Goal: Task Accomplishment & Management: Complete application form

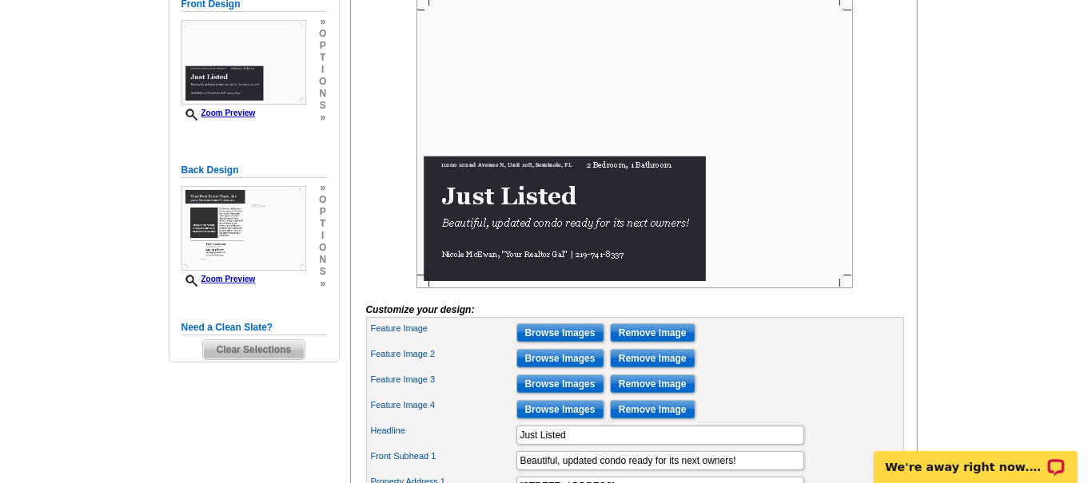
scroll to position [289, 0]
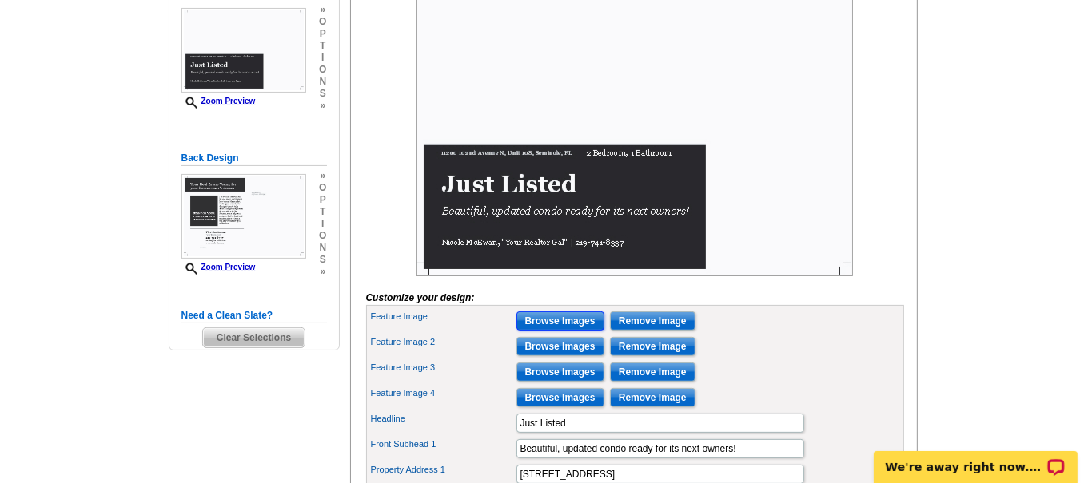
click at [559, 331] on input "Browse Images" at bounding box center [560, 321] width 88 height 19
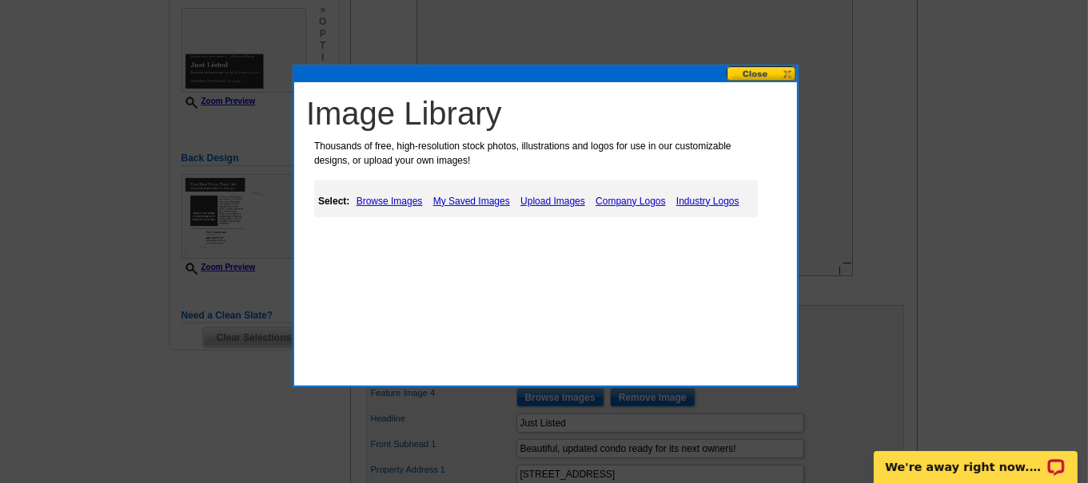
click at [547, 204] on link "Upload Images" at bounding box center [552, 201] width 73 height 19
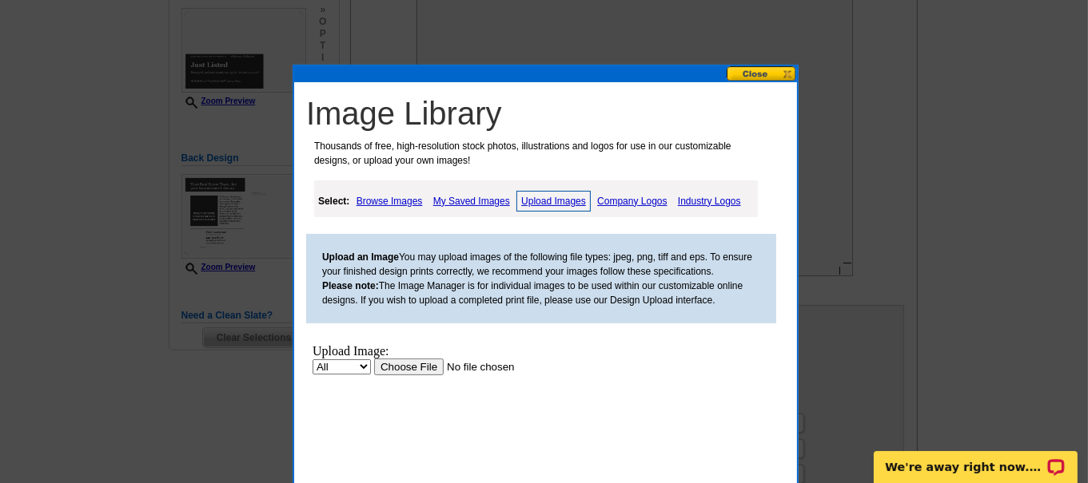
scroll to position [0, 0]
click at [416, 360] on input "file" at bounding box center [474, 366] width 202 height 17
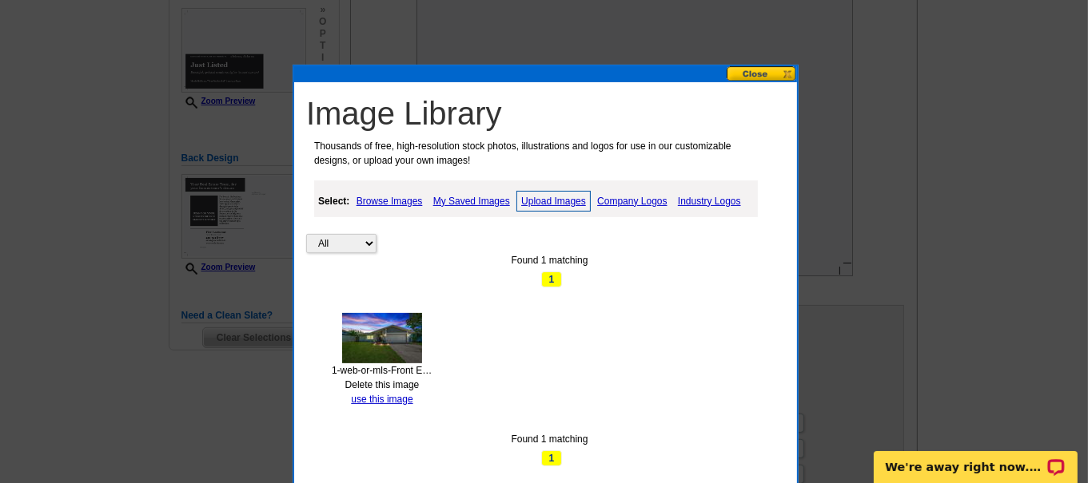
click at [549, 201] on link "Upload Images" at bounding box center [553, 201] width 74 height 21
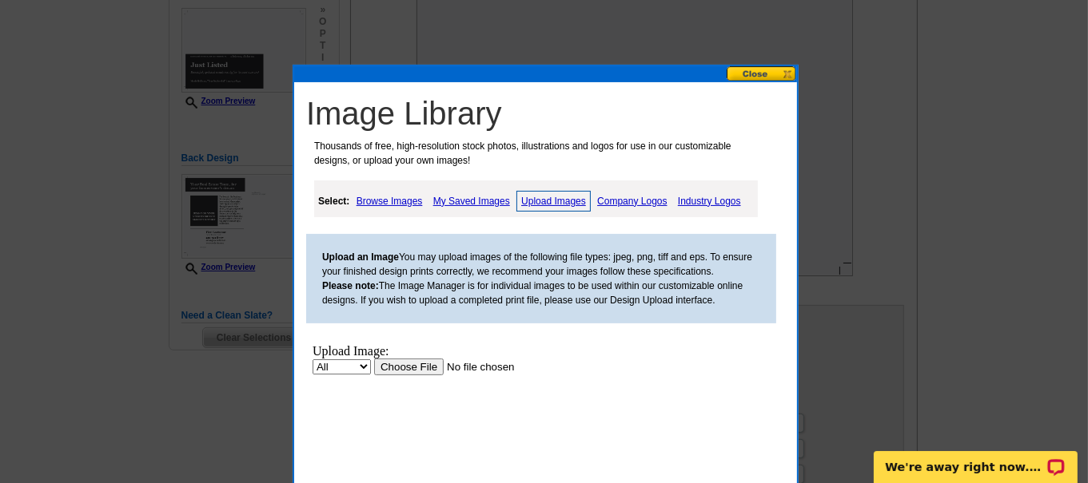
click at [408, 363] on input "file" at bounding box center [474, 366] width 202 height 17
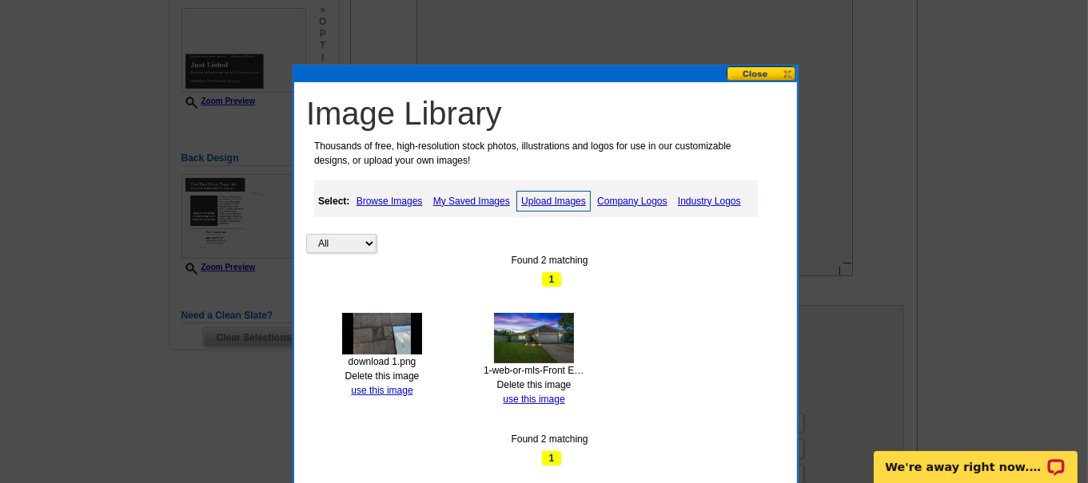
click at [557, 200] on link "Upload Images" at bounding box center [553, 201] width 74 height 21
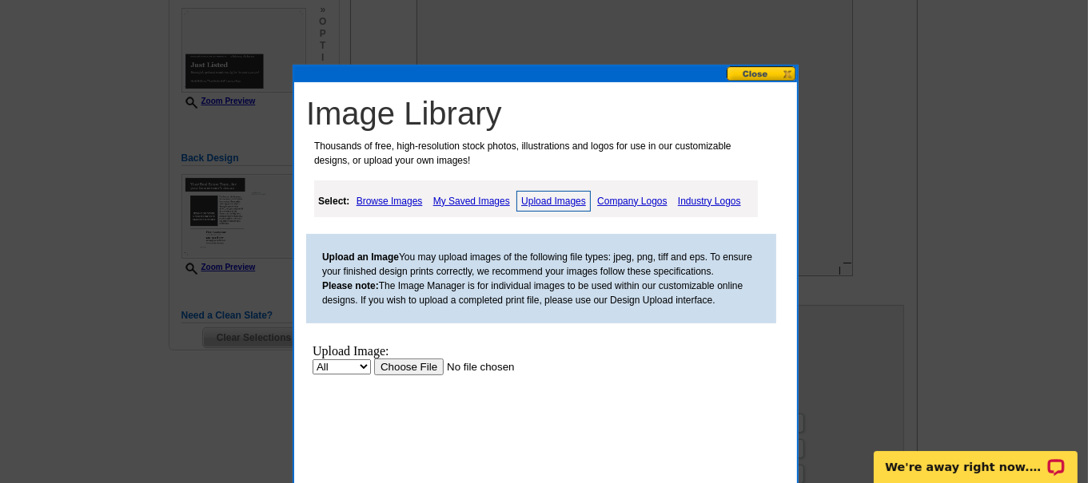
click at [414, 370] on input "file" at bounding box center [474, 366] width 202 height 17
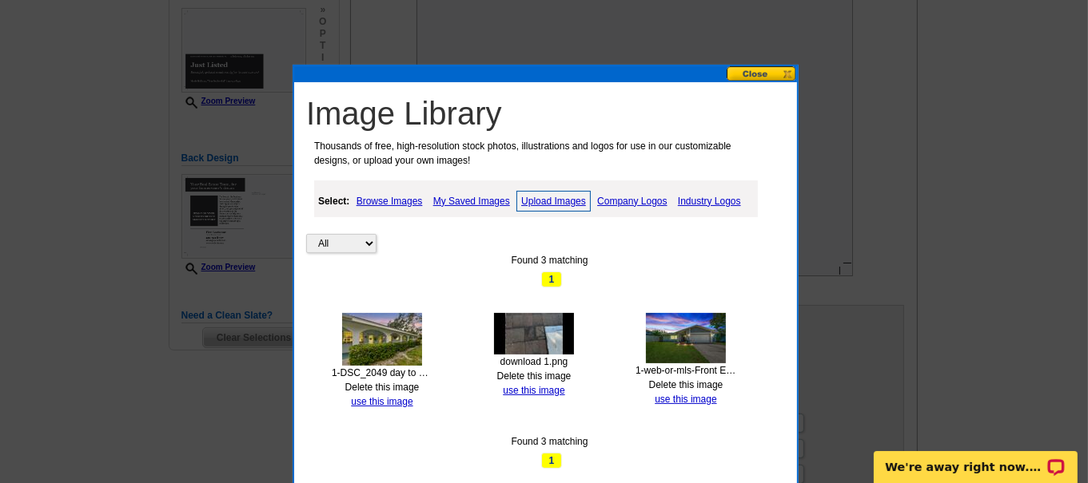
click at [388, 399] on link "use this image" at bounding box center [382, 401] width 62 height 11
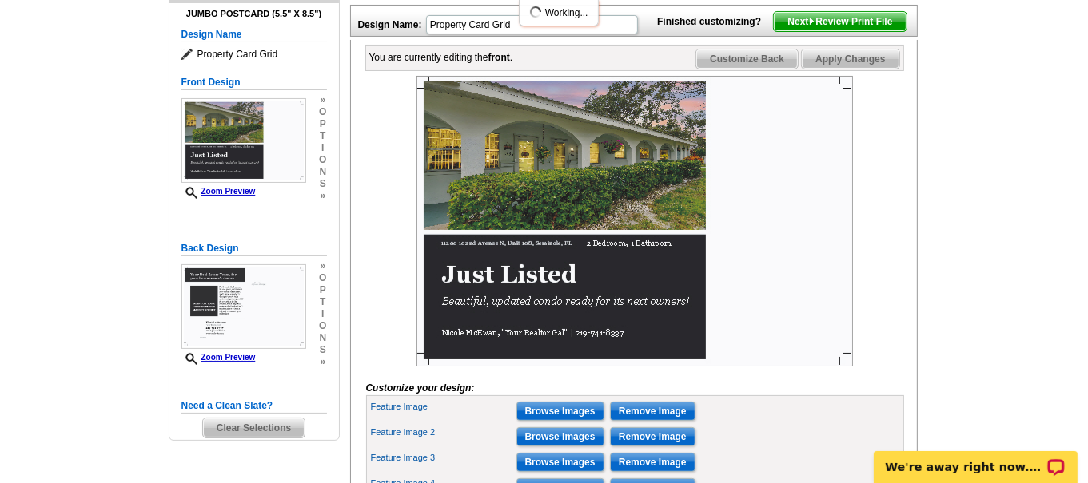
scroll to position [204, 0]
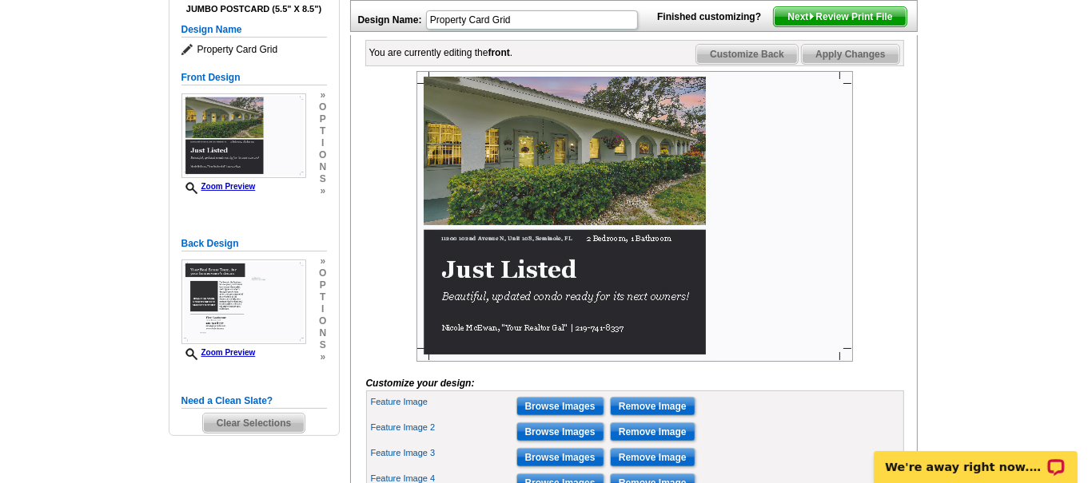
click at [766, 296] on img at bounding box center [634, 216] width 436 height 291
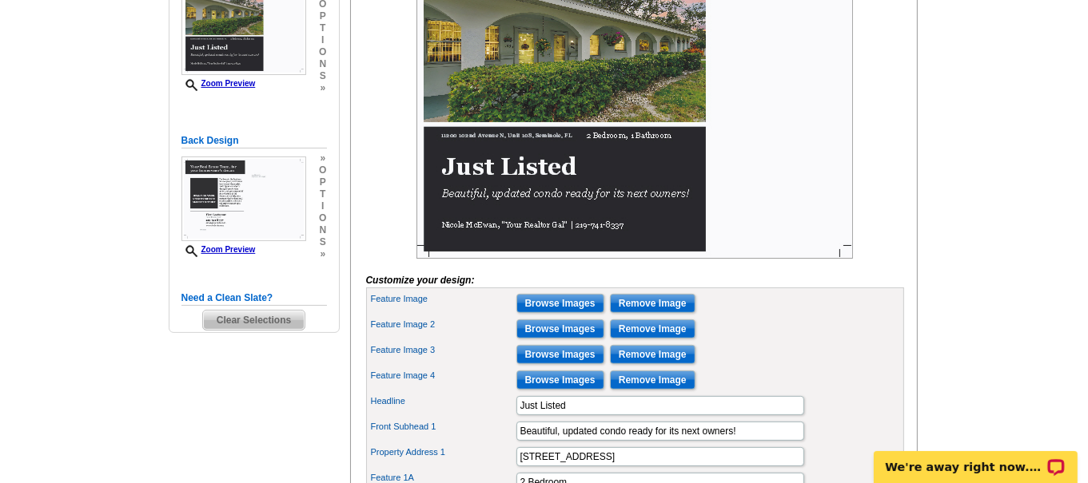
scroll to position [360, 0]
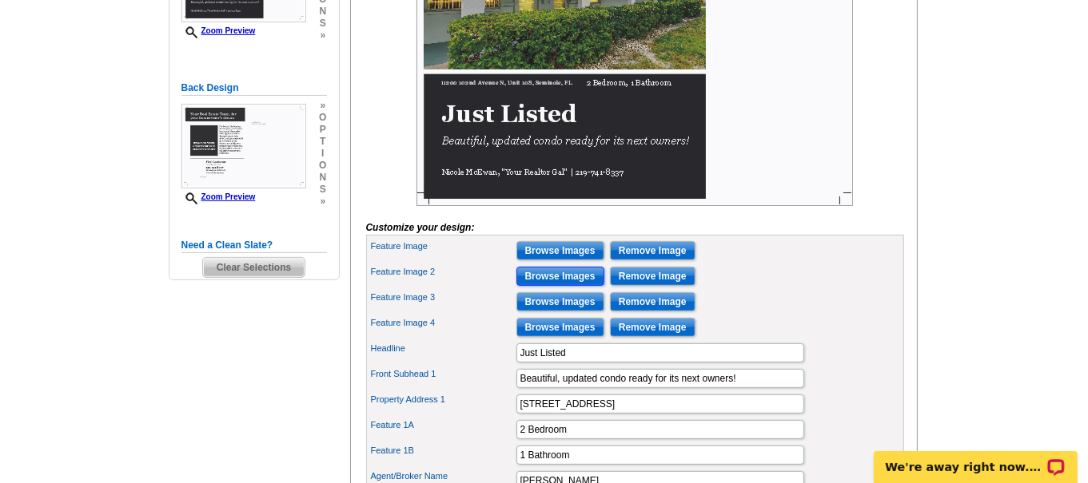
click at [567, 286] on input "Browse Images" at bounding box center [560, 276] width 88 height 19
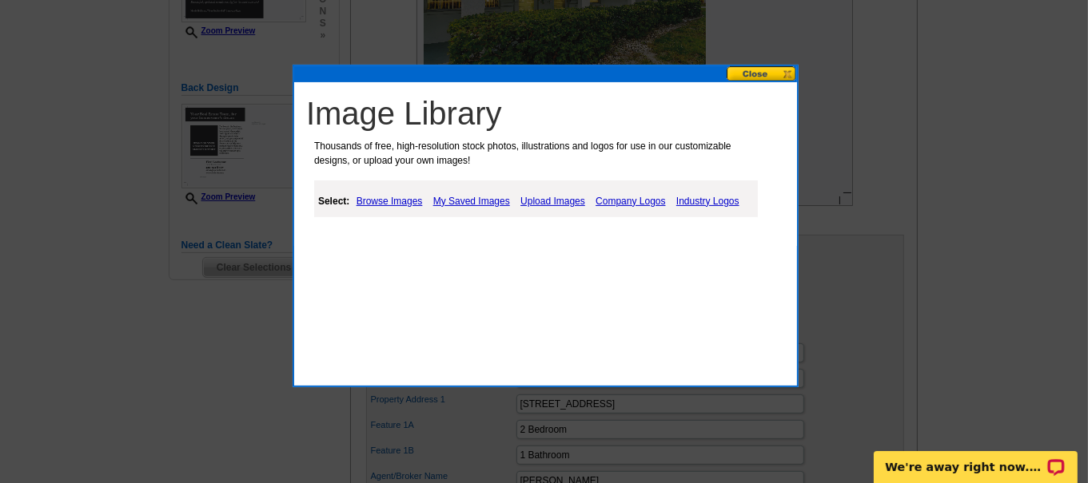
click at [523, 197] on link "Upload Images" at bounding box center [552, 201] width 73 height 19
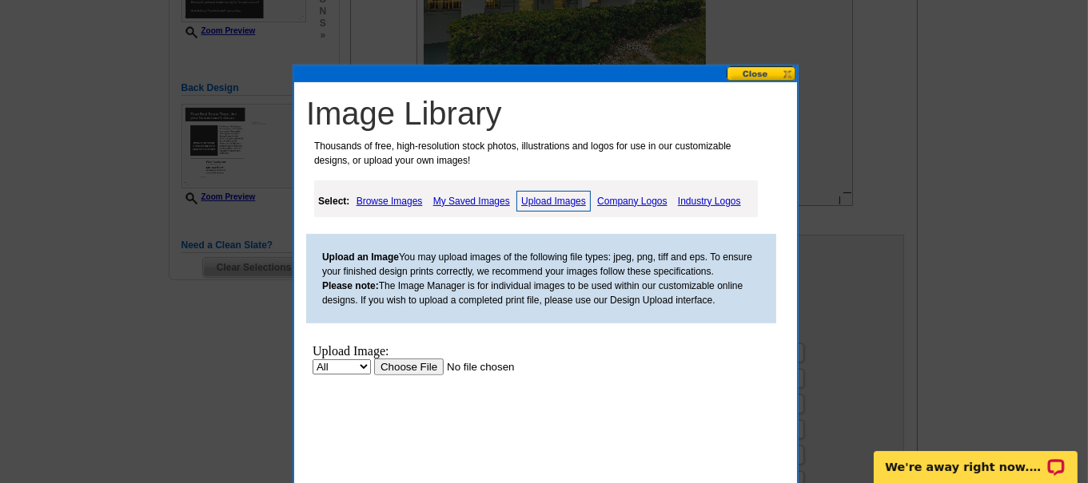
scroll to position [0, 0]
click at [416, 355] on div "Upload Image:" at bounding box center [457, 351] width 291 height 14
click at [414, 356] on div "Upload Image:" at bounding box center [457, 351] width 291 height 14
click at [404, 360] on input "file" at bounding box center [474, 366] width 202 height 17
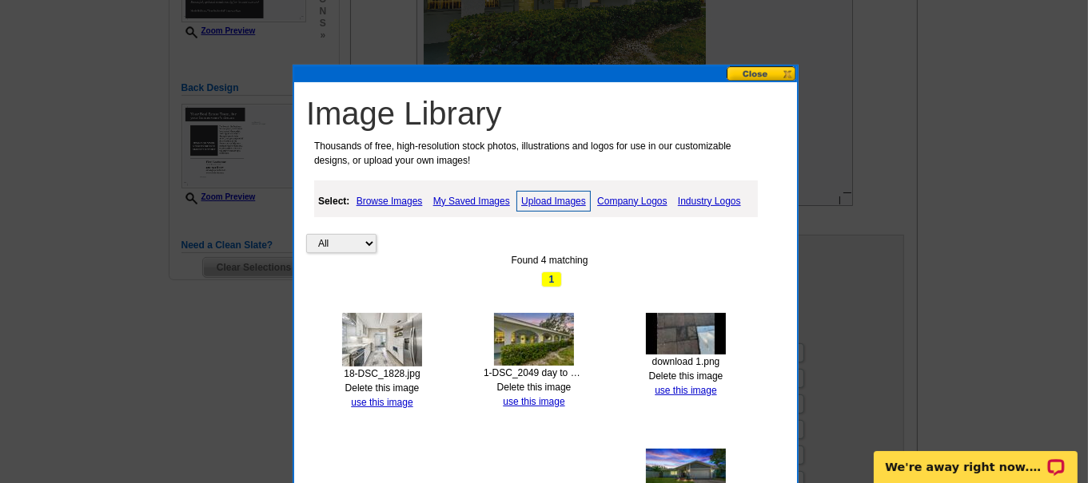
click at [388, 400] on link "use this image" at bounding box center [382, 402] width 62 height 11
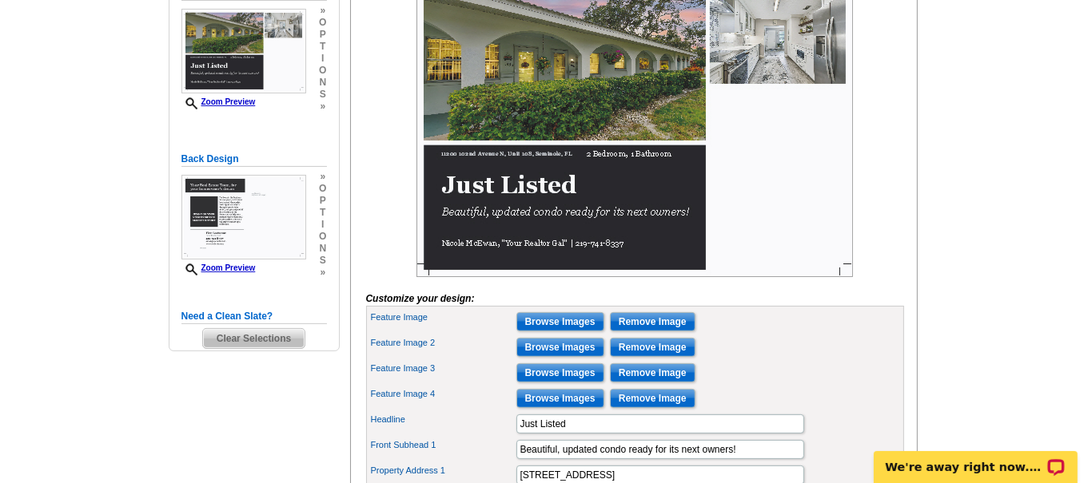
scroll to position [298, 0]
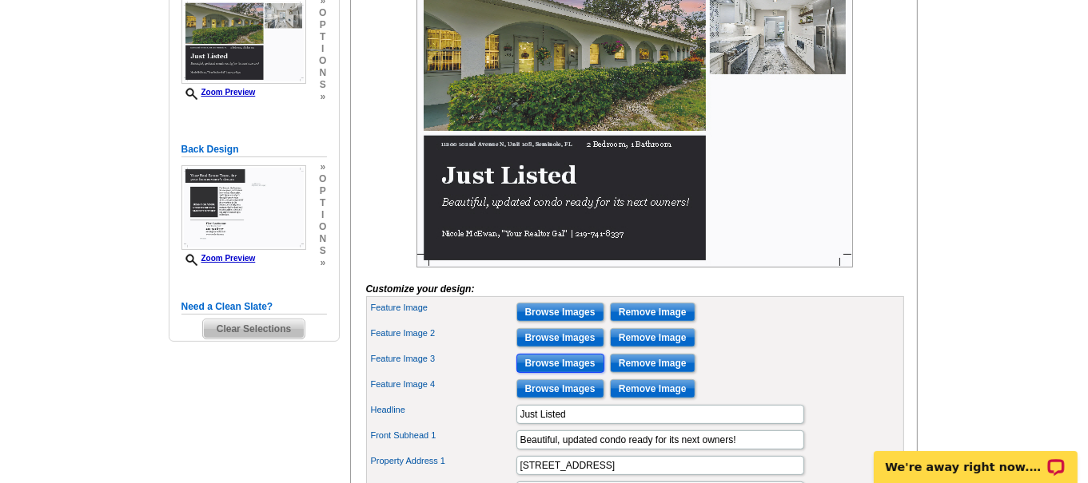
click at [571, 373] on input "Browse Images" at bounding box center [560, 363] width 88 height 19
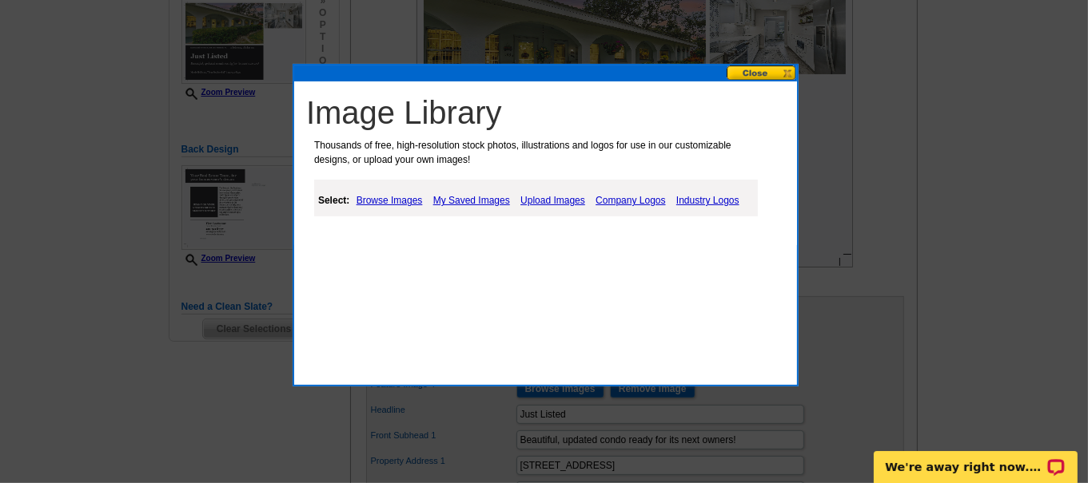
click at [396, 200] on link "Browse Images" at bounding box center [389, 200] width 74 height 19
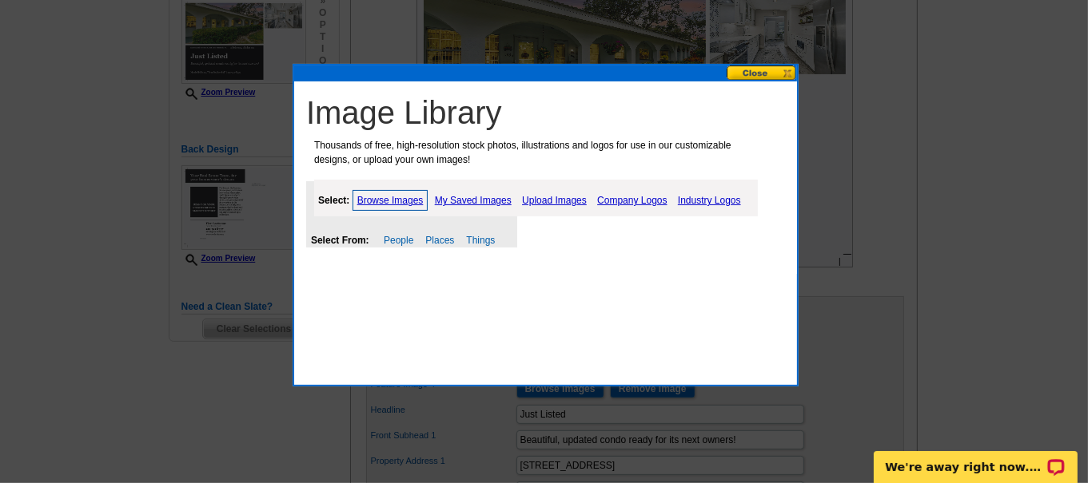
click at [551, 200] on link "Upload Images" at bounding box center [554, 200] width 73 height 19
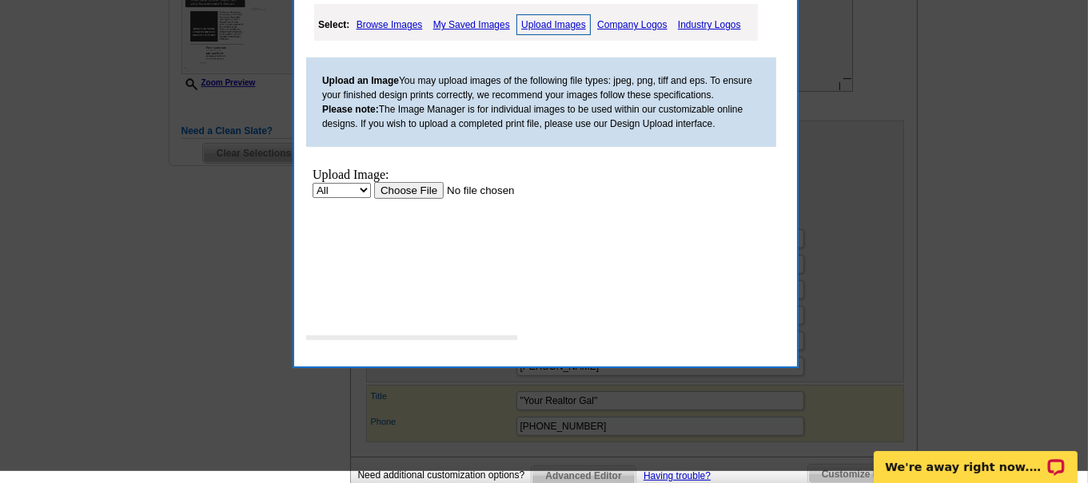
scroll to position [535, 0]
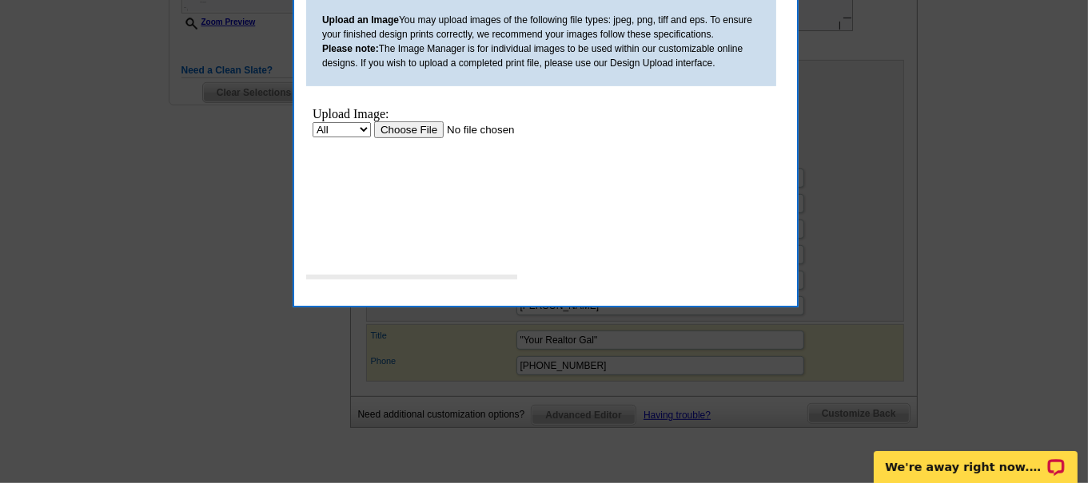
click at [402, 127] on input "file" at bounding box center [474, 129] width 202 height 17
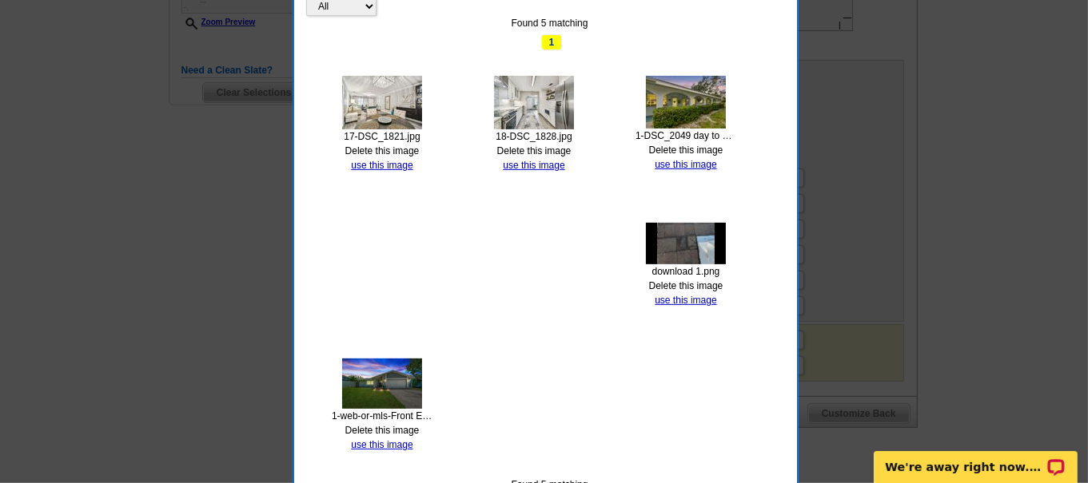
click at [388, 160] on link "use this image" at bounding box center [382, 165] width 62 height 11
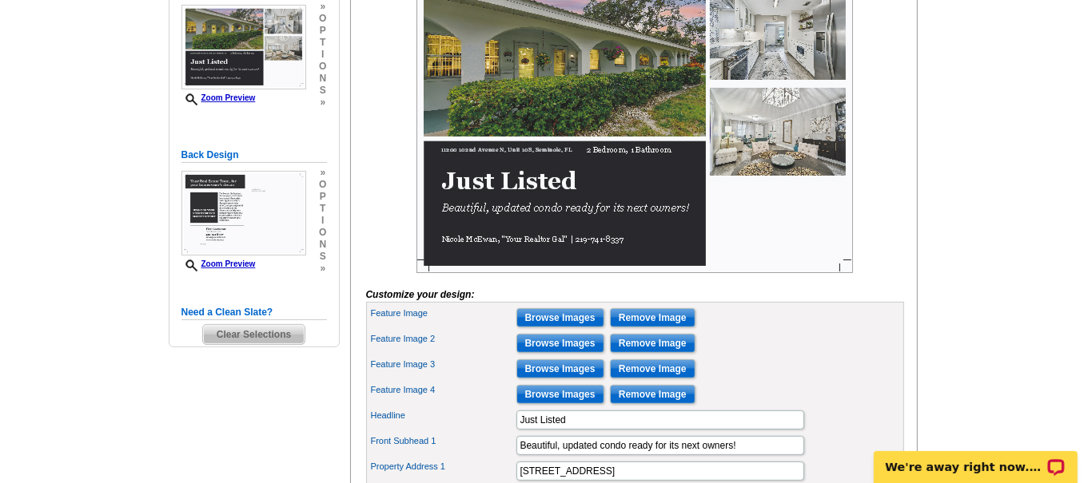
scroll to position [296, 0]
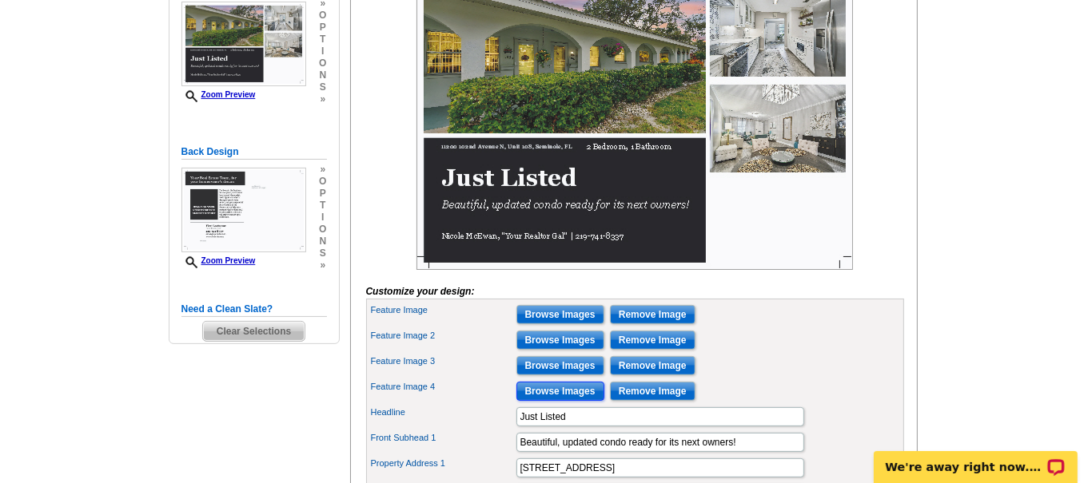
click at [559, 401] on input "Browse Images" at bounding box center [560, 391] width 88 height 19
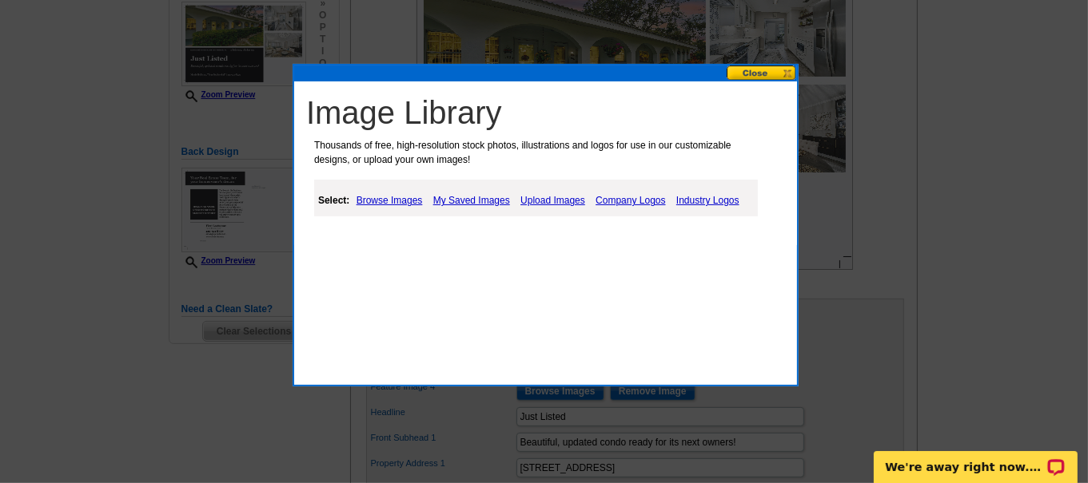
click at [536, 200] on link "Upload Images" at bounding box center [552, 200] width 73 height 19
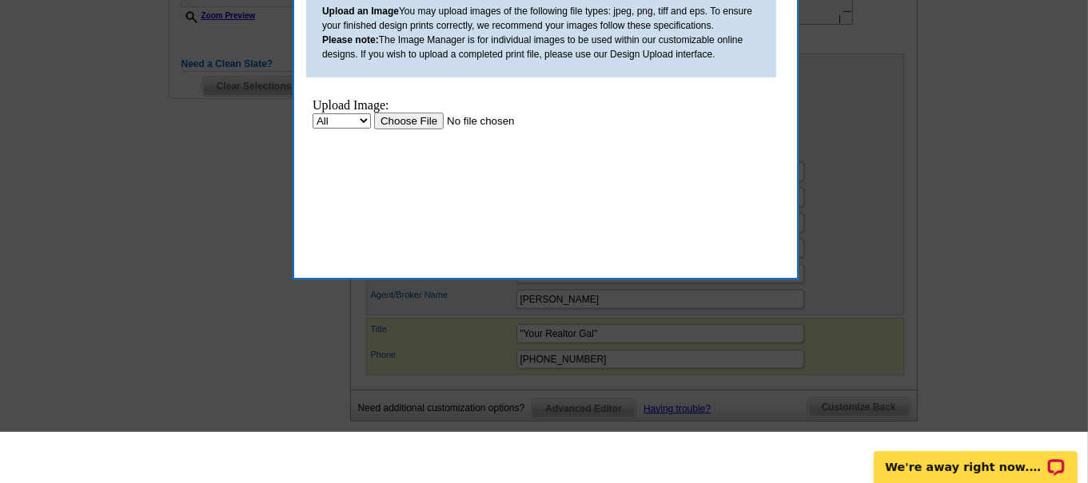
scroll to position [550, 0]
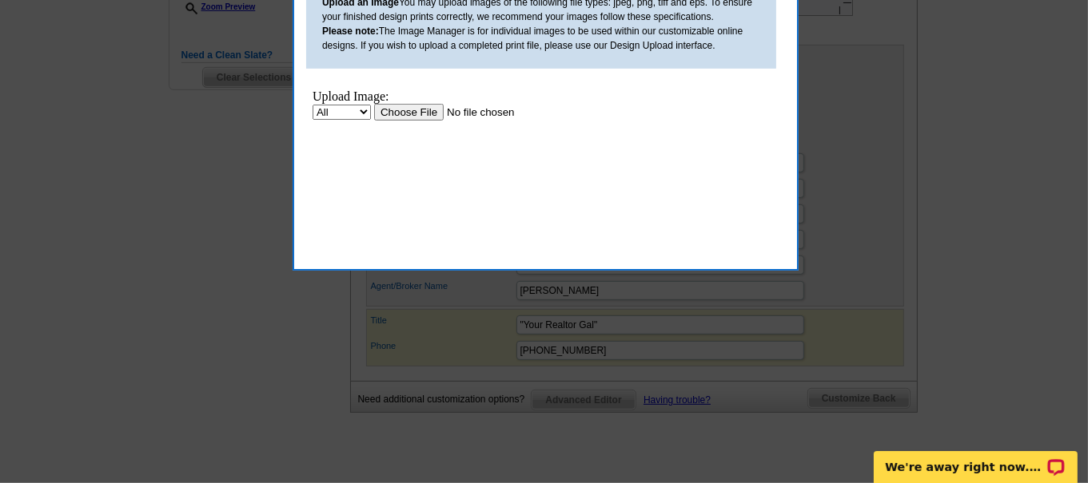
click at [416, 111] on input "file" at bounding box center [474, 112] width 202 height 17
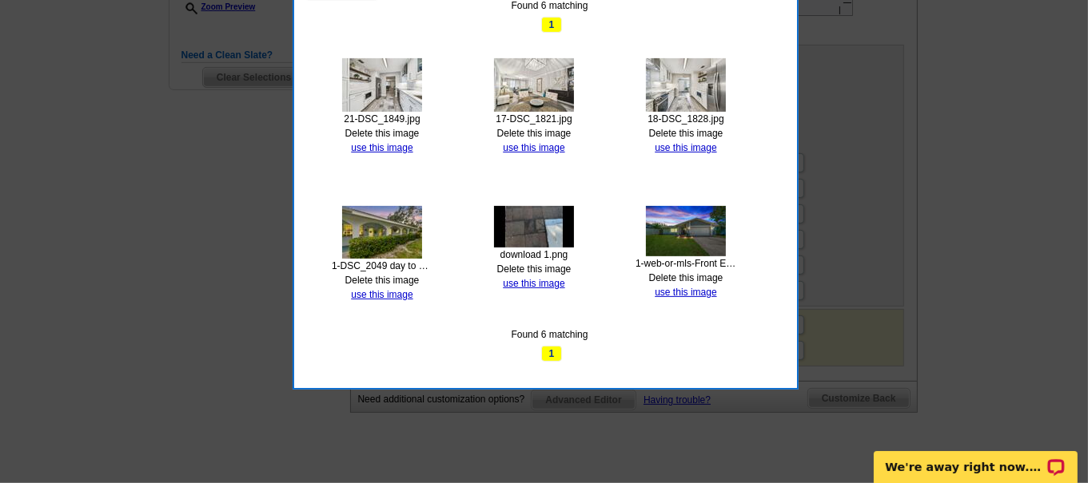
click at [388, 144] on link "use this image" at bounding box center [382, 147] width 62 height 11
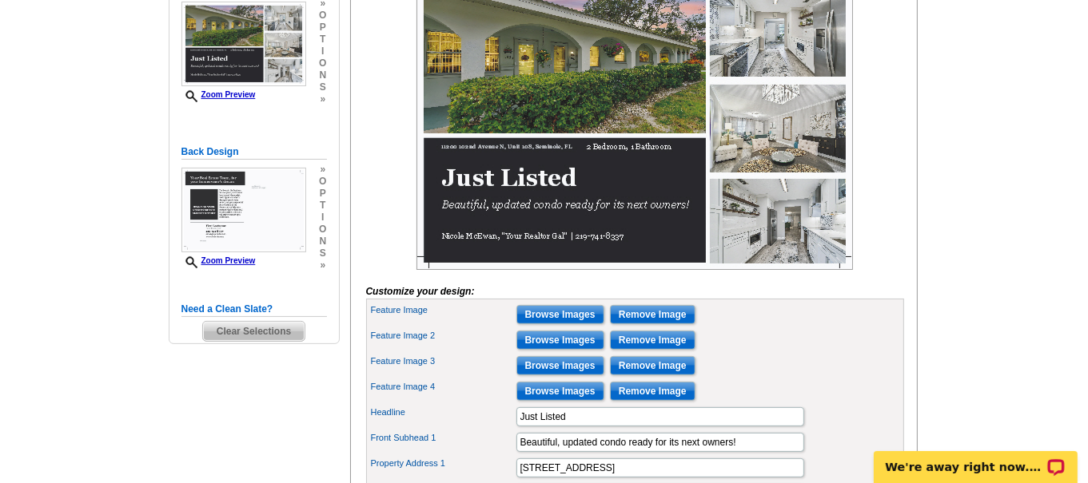
scroll to position [246, 0]
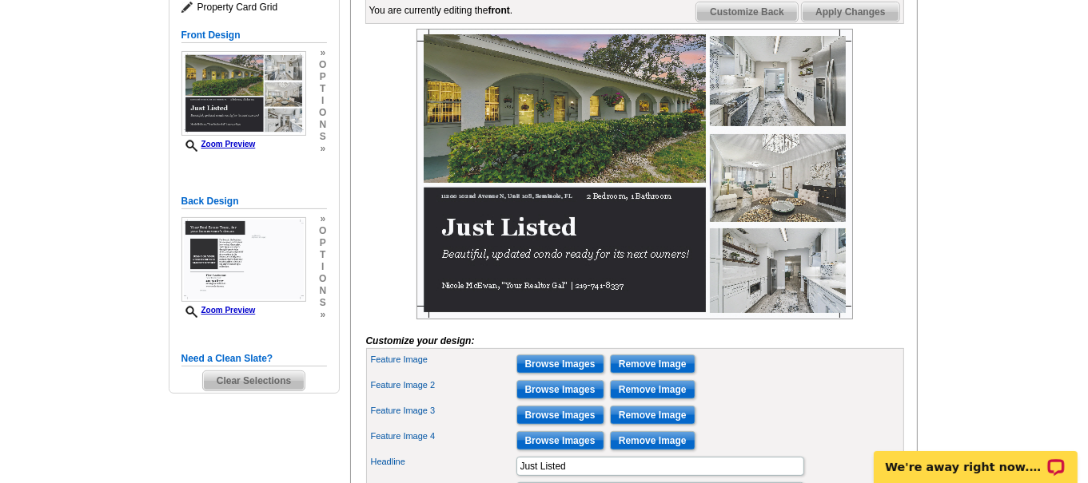
click at [308, 234] on div "Back Design Zoom Preview » o p t i o n s »" at bounding box center [253, 257] width 145 height 127
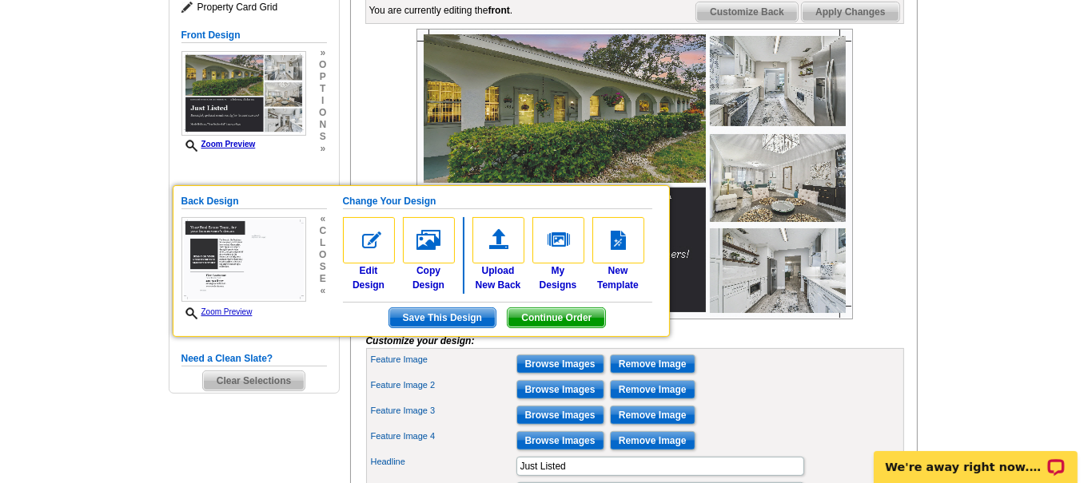
click at [364, 242] on img at bounding box center [369, 240] width 52 height 46
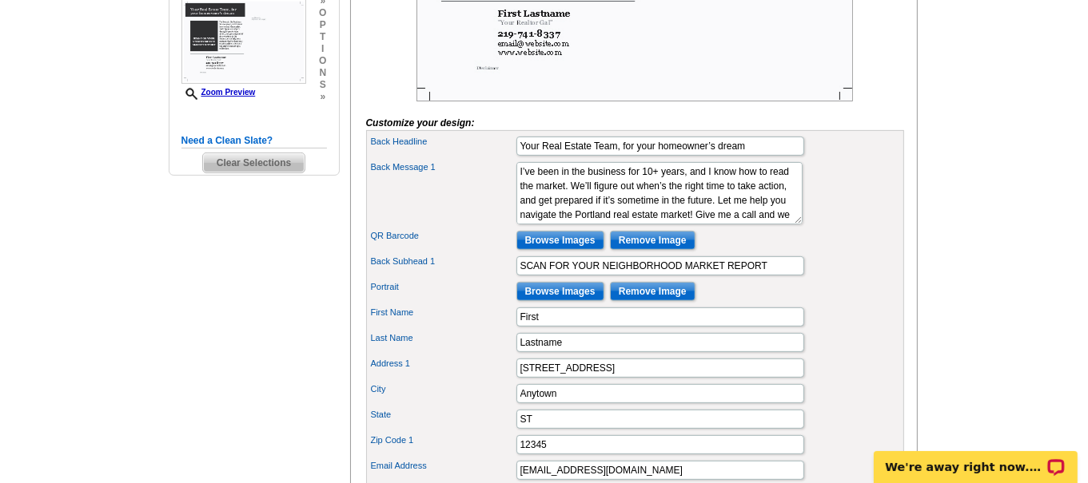
scroll to position [468, 0]
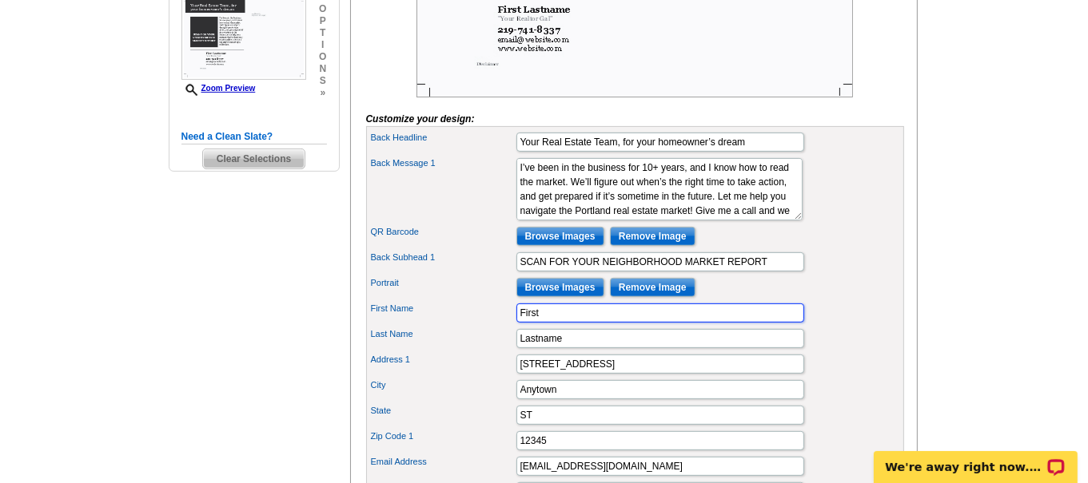
drag, startPoint x: 559, startPoint y: 336, endPoint x: 372, endPoint y: 317, distance: 188.0
click at [372, 317] on div "Back Headline Your Real Estate Team, for your homeowner’s dream Back Message 1 …" at bounding box center [635, 368] width 538 height 484
type input "[PERSON_NAME]"
click at [569, 348] on input "Lastname" at bounding box center [660, 338] width 288 height 19
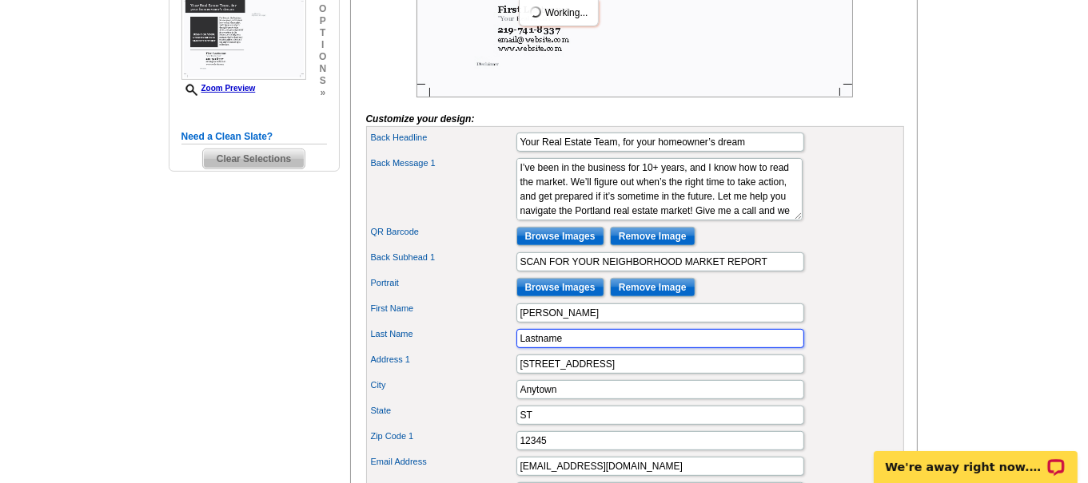
click at [563, 348] on input "Lastname" at bounding box center [660, 338] width 288 height 19
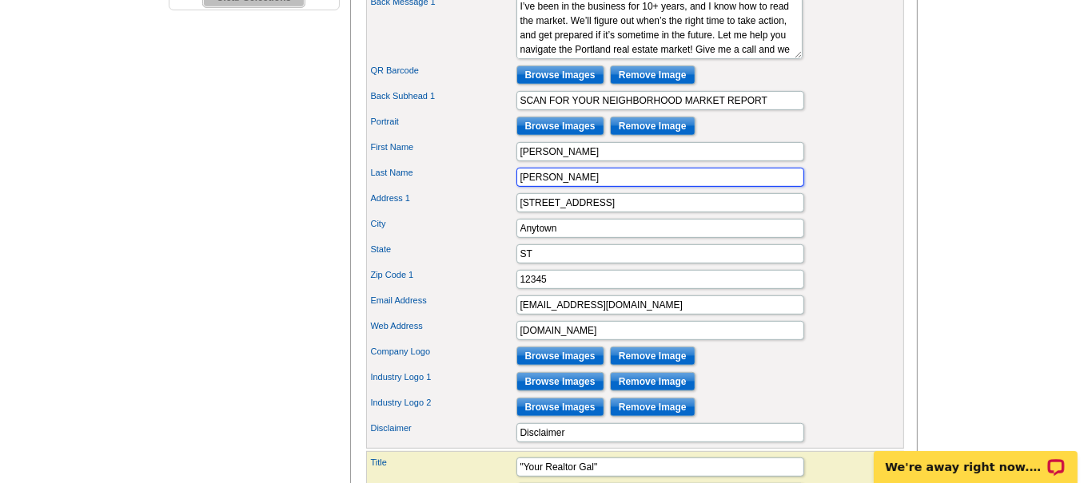
scroll to position [638, 0]
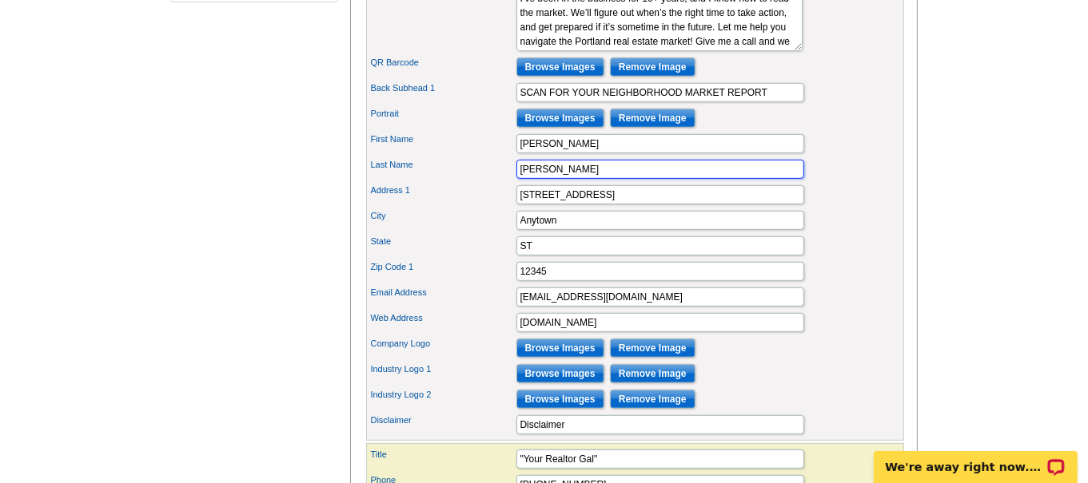
type input "[PERSON_NAME]"
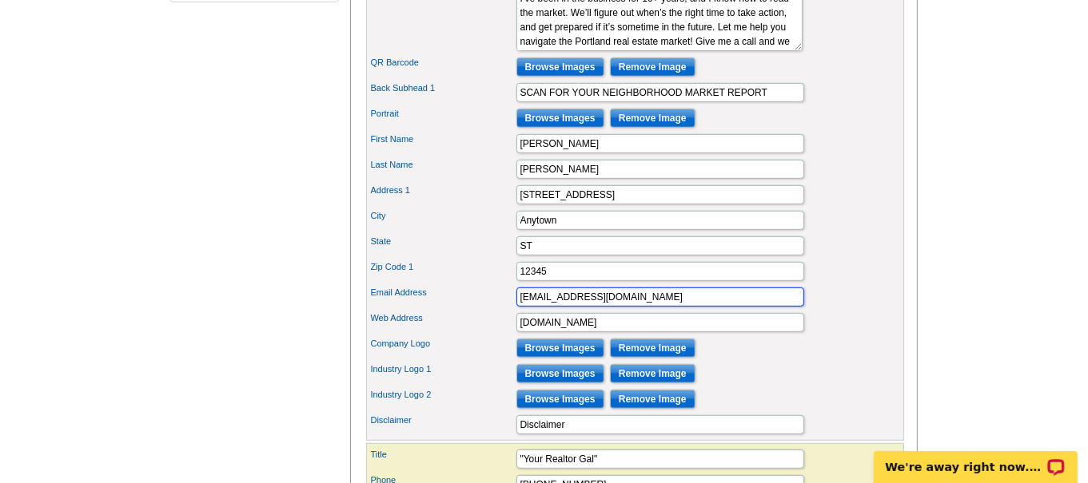
drag, startPoint x: 620, startPoint y: 313, endPoint x: 348, endPoint y: 325, distance: 272.0
click at [348, 325] on div "Select Design Customize Delivery Options Printing Options Design Name: Property…" at bounding box center [633, 50] width 574 height 1029
type input "[PERSON_NAME][EMAIL_ADDRESS][DOMAIN_NAME]"
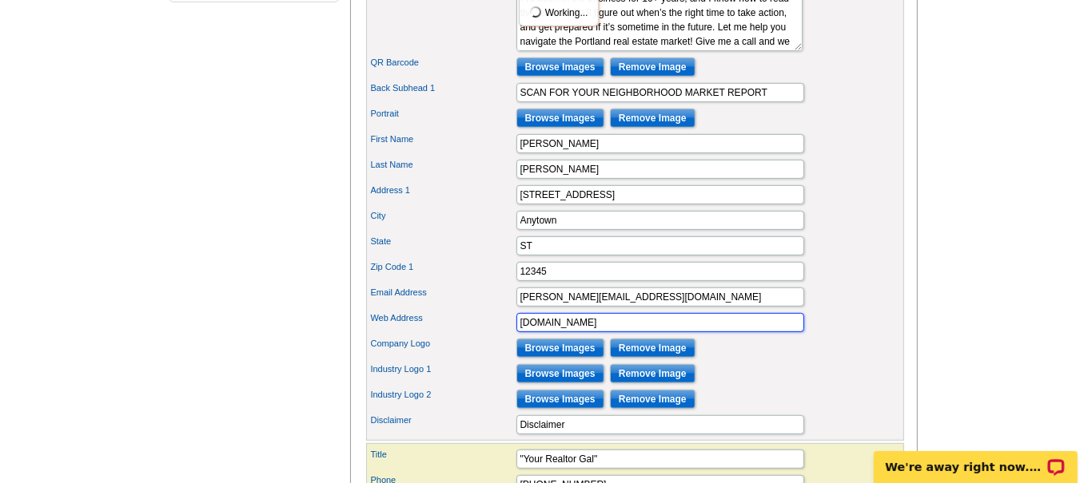
drag, startPoint x: 615, startPoint y: 340, endPoint x: 543, endPoint y: 340, distance: 71.9
click at [543, 332] on input "[DOMAIN_NAME]" at bounding box center [660, 322] width 288 height 19
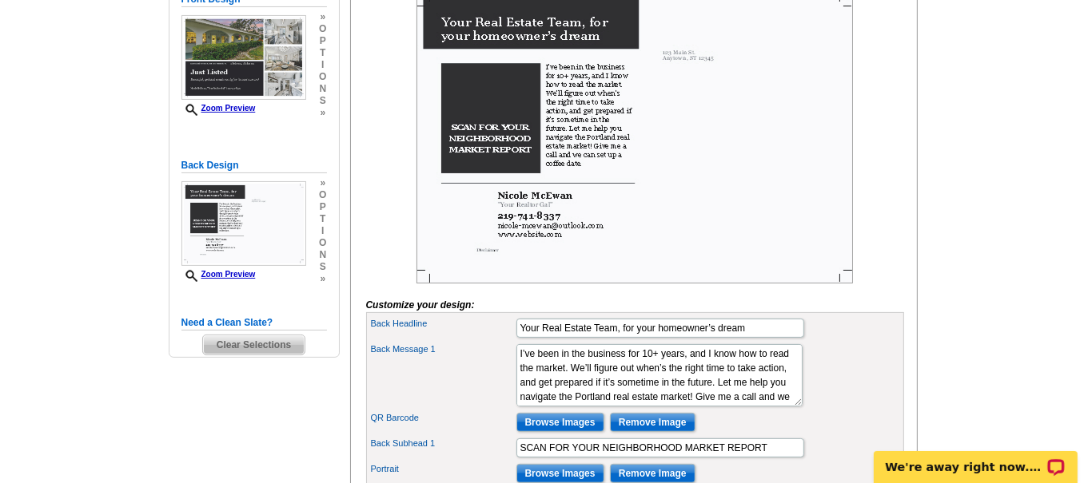
scroll to position [278, 0]
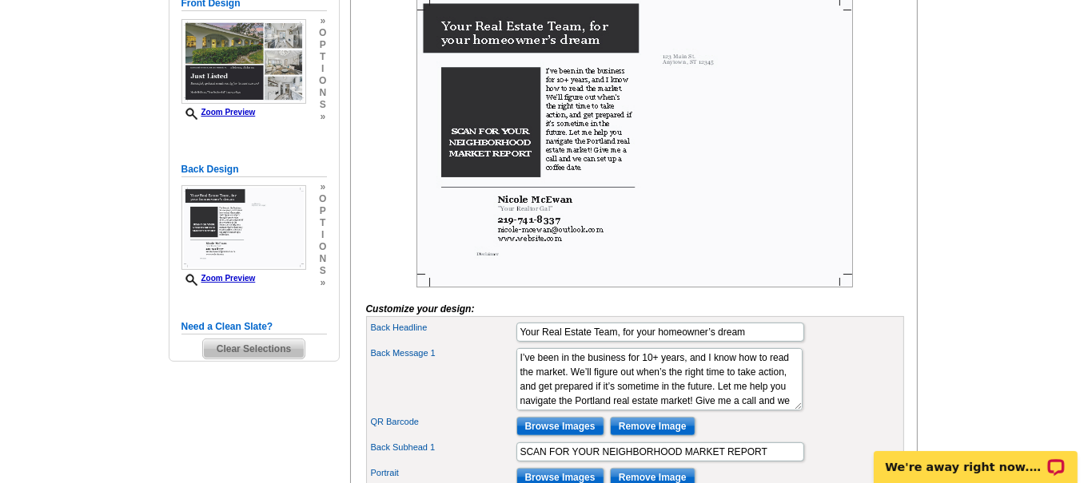
type input "[DOMAIN_NAME]"
click at [498, 137] on img at bounding box center [634, 142] width 436 height 291
